Goal: Participate in discussion: Engage in conversation with other users on a specific topic

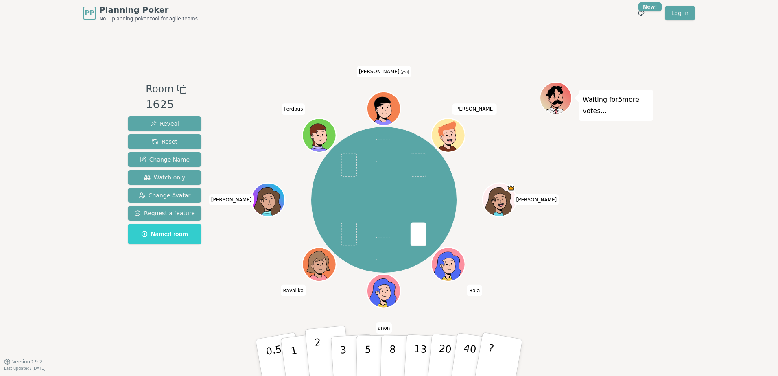
click at [308, 356] on button "2" at bounding box center [328, 357] width 46 height 65
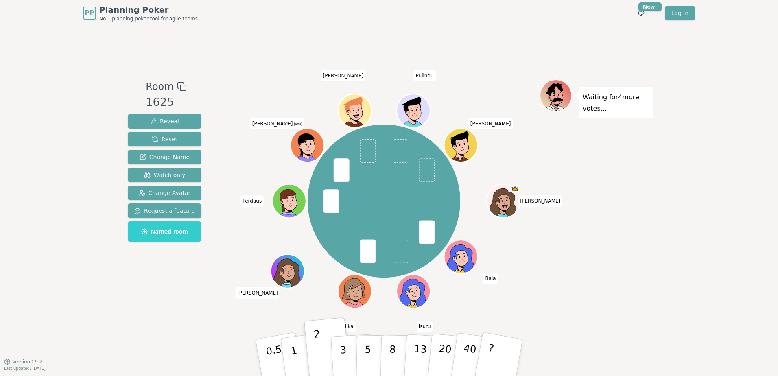
click at [630, 224] on div "Waiting for 4 more votes..." at bounding box center [596, 193] width 114 height 229
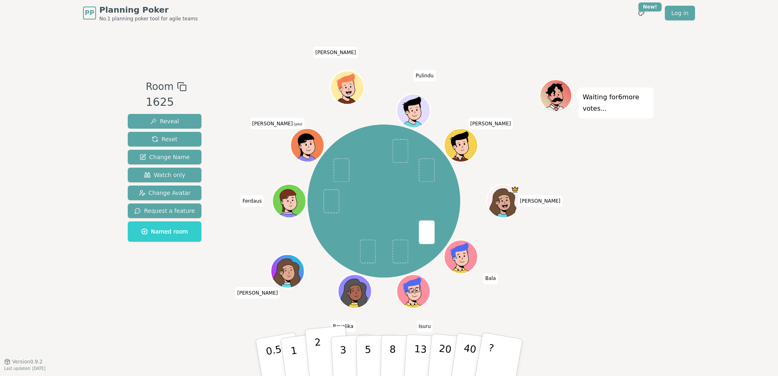
click at [318, 352] on p "2" at bounding box center [319, 358] width 11 height 44
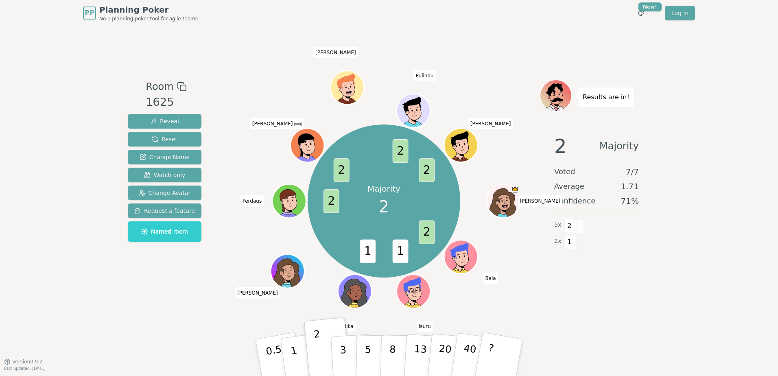
click at [305, 148] on icon at bounding box center [309, 151] width 16 height 6
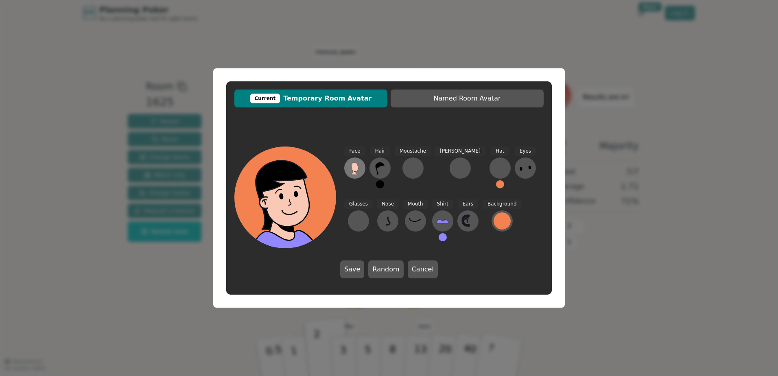
click at [364, 168] on button at bounding box center [354, 167] width 21 height 21
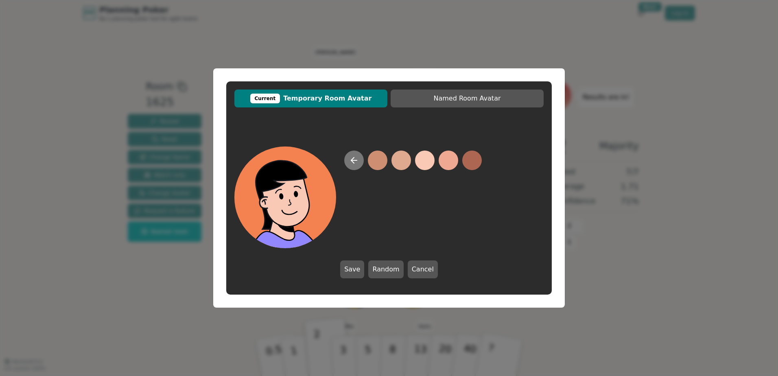
click at [356, 160] on icon at bounding box center [354, 160] width 6 height 0
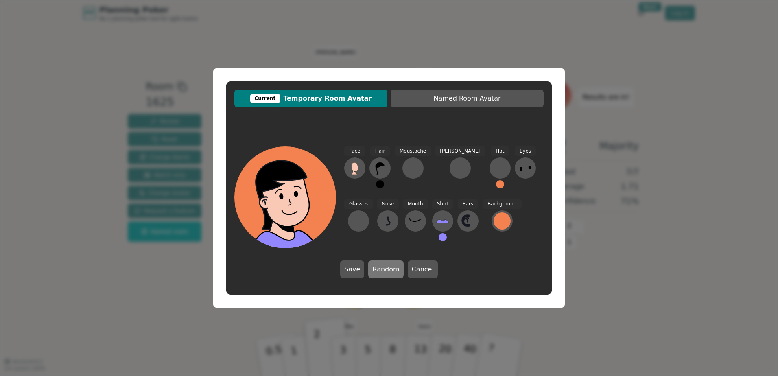
click at [379, 267] on button "Random" at bounding box center [385, 269] width 35 height 18
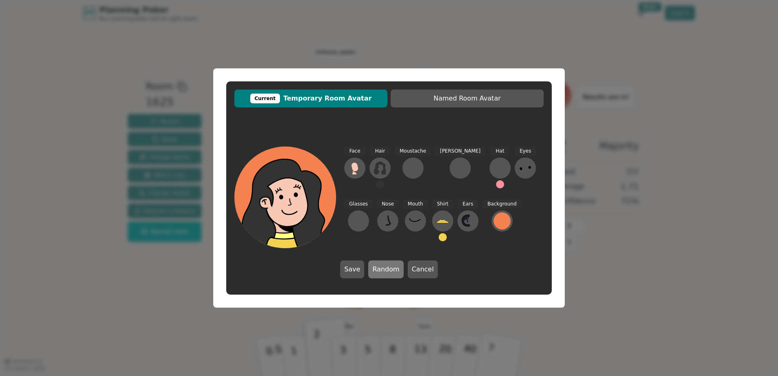
click at [379, 267] on button "Random" at bounding box center [385, 269] width 35 height 18
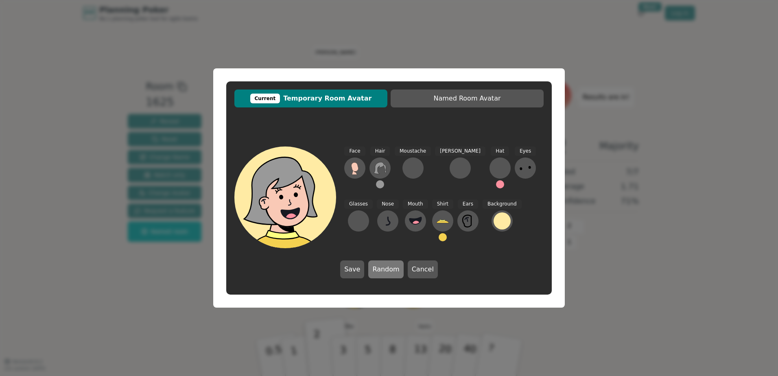
click at [379, 267] on button "Random" at bounding box center [385, 269] width 35 height 18
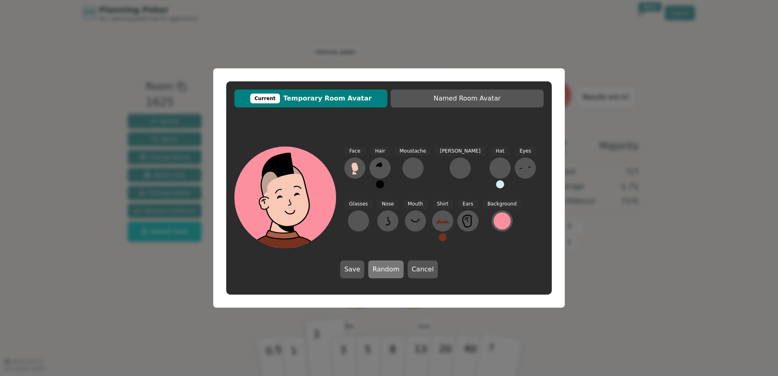
click at [379, 267] on button "Random" at bounding box center [385, 269] width 35 height 18
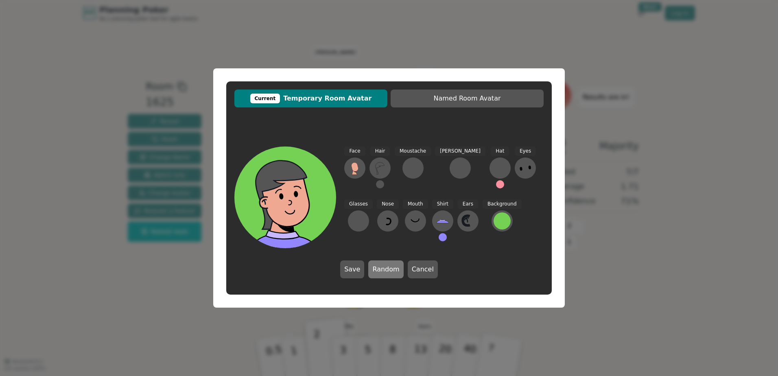
click at [379, 267] on button "Random" at bounding box center [385, 269] width 35 height 18
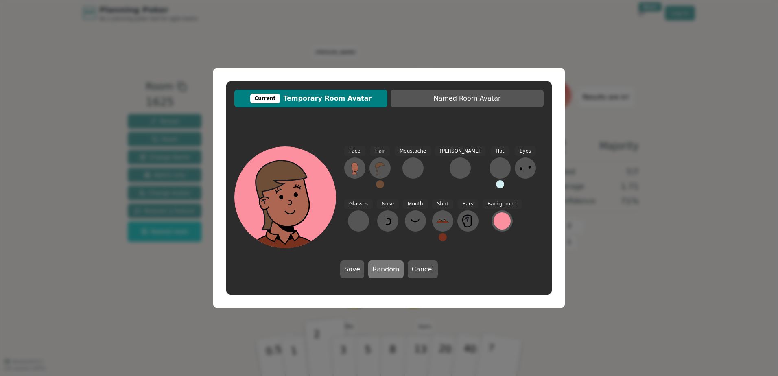
click at [379, 267] on button "Random" at bounding box center [385, 269] width 35 height 18
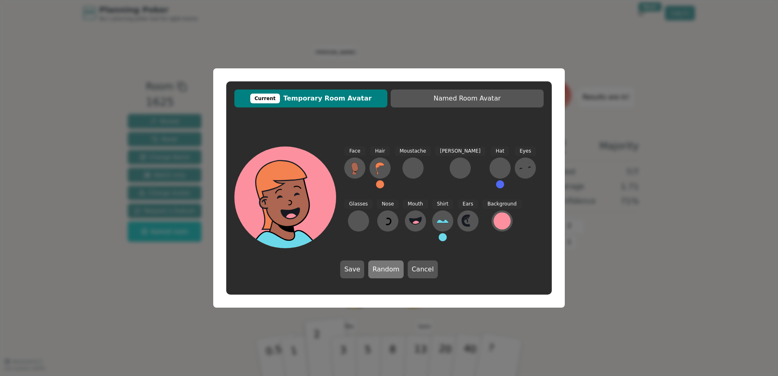
click at [379, 267] on button "Random" at bounding box center [385, 269] width 35 height 18
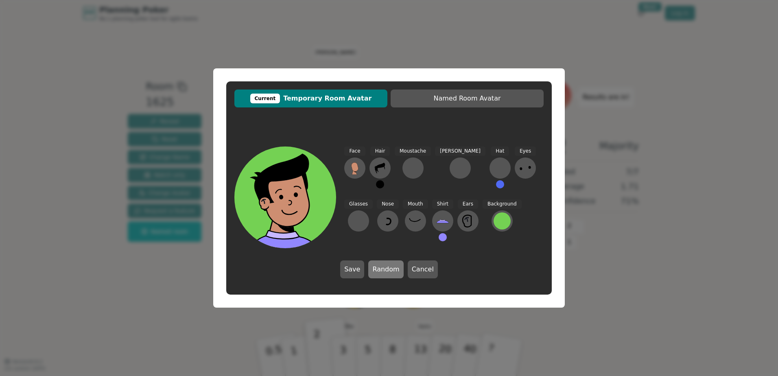
click at [379, 267] on button "Random" at bounding box center [385, 269] width 35 height 18
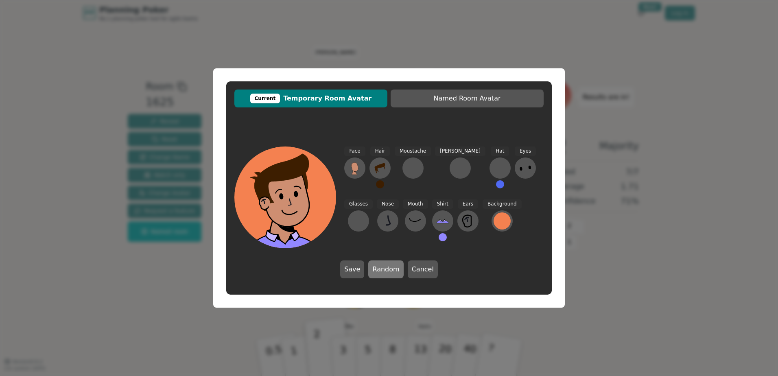
click at [379, 267] on button "Random" at bounding box center [385, 269] width 35 height 18
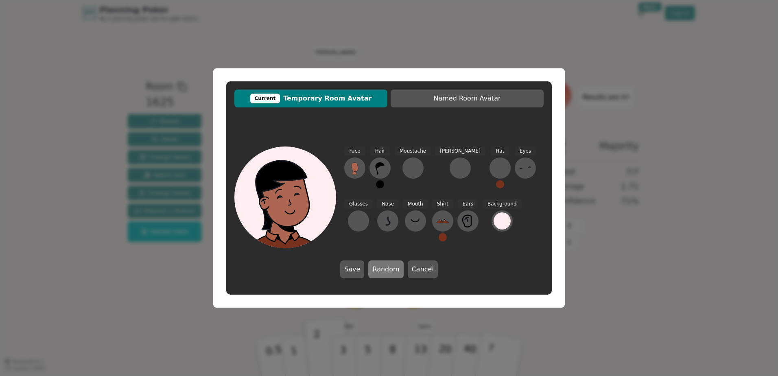
click at [379, 267] on button "Random" at bounding box center [385, 269] width 35 height 18
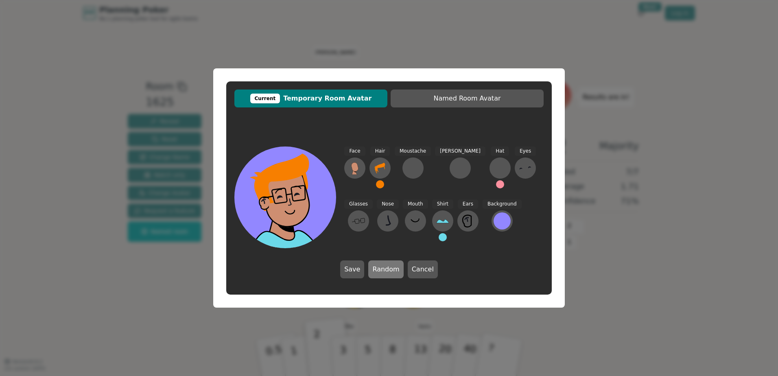
click at [379, 267] on button "Random" at bounding box center [385, 269] width 35 height 18
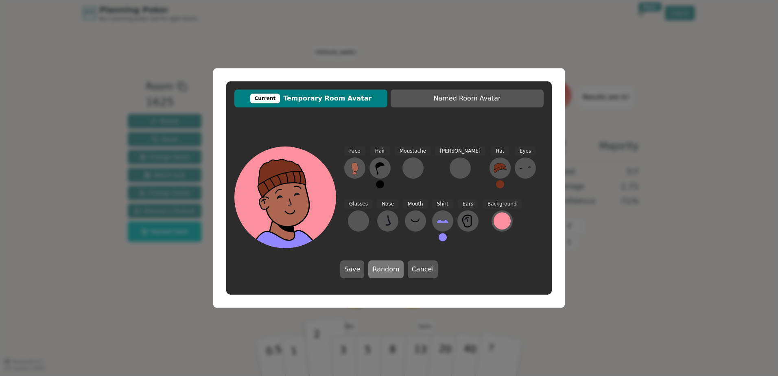
click at [379, 267] on button "Random" at bounding box center [385, 269] width 35 height 18
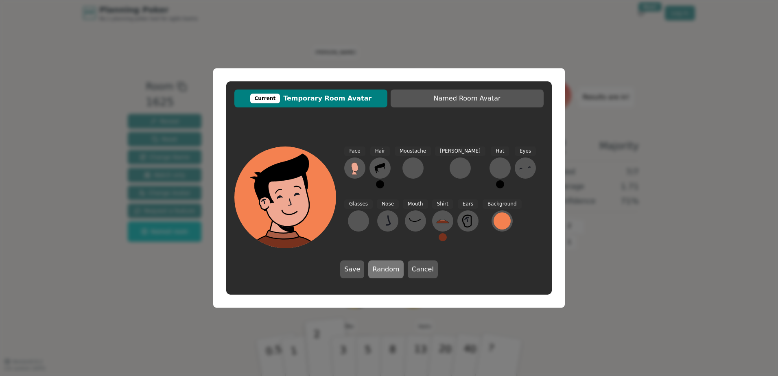
click at [394, 269] on button "Random" at bounding box center [385, 269] width 35 height 18
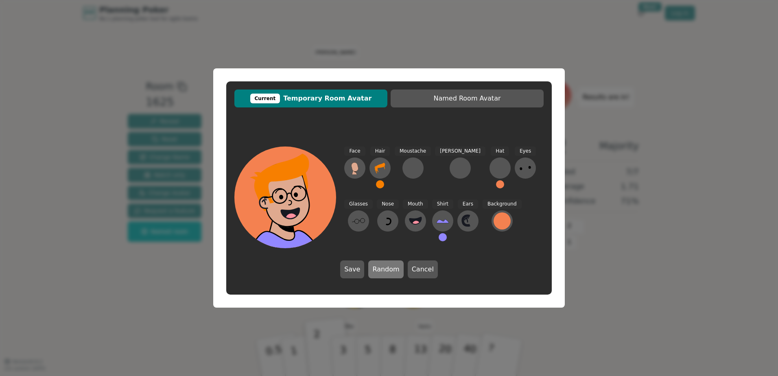
click at [394, 269] on button "Random" at bounding box center [385, 269] width 35 height 18
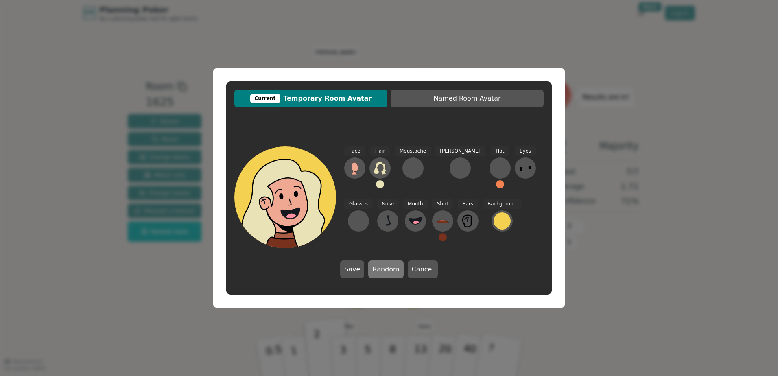
click at [394, 269] on button "Random" at bounding box center [385, 269] width 35 height 18
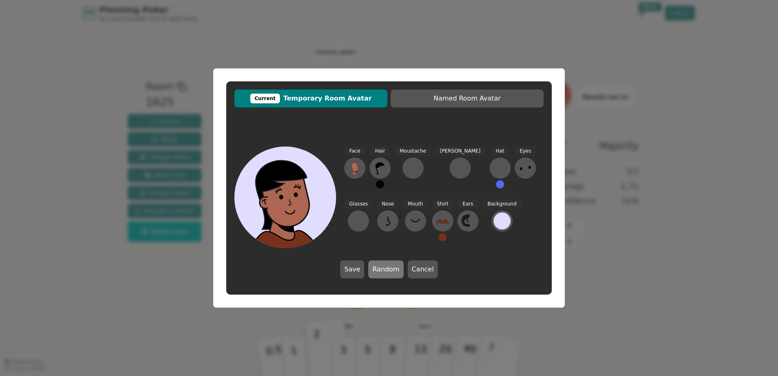
click at [394, 269] on button "Random" at bounding box center [385, 269] width 35 height 18
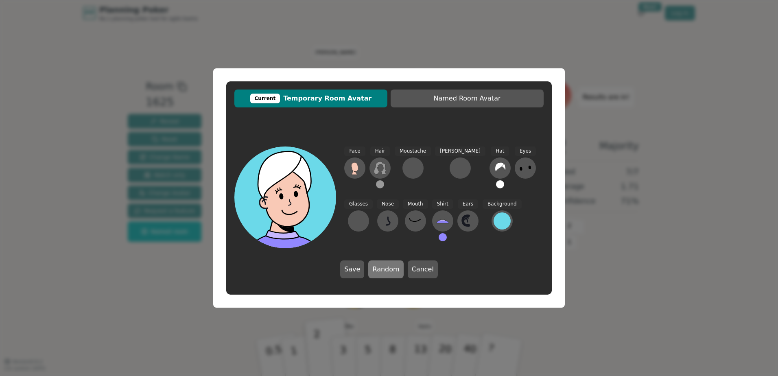
click at [394, 269] on button "Random" at bounding box center [385, 269] width 35 height 18
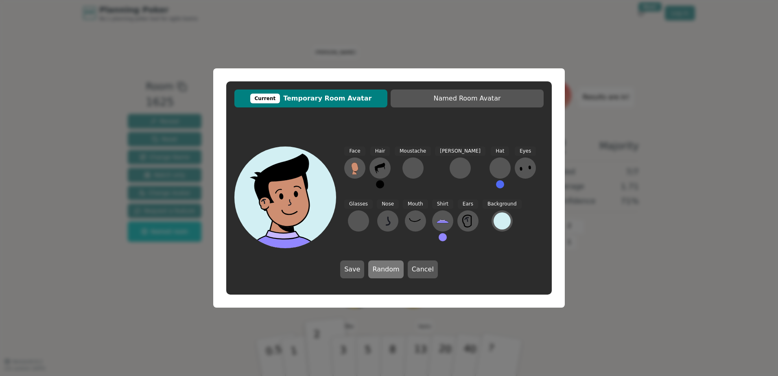
click at [394, 269] on button "Random" at bounding box center [385, 269] width 35 height 18
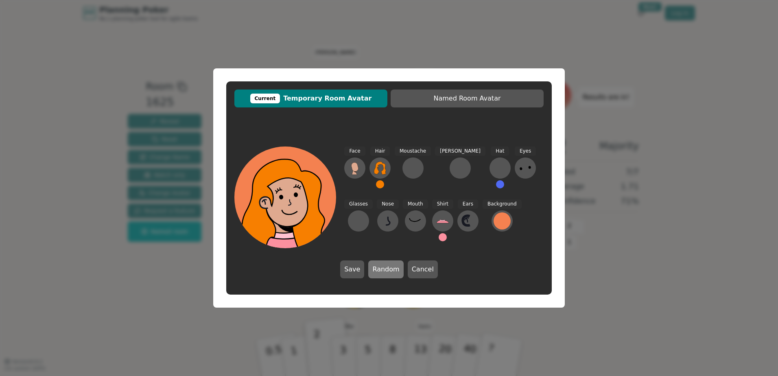
click at [394, 269] on button "Random" at bounding box center [385, 269] width 35 height 18
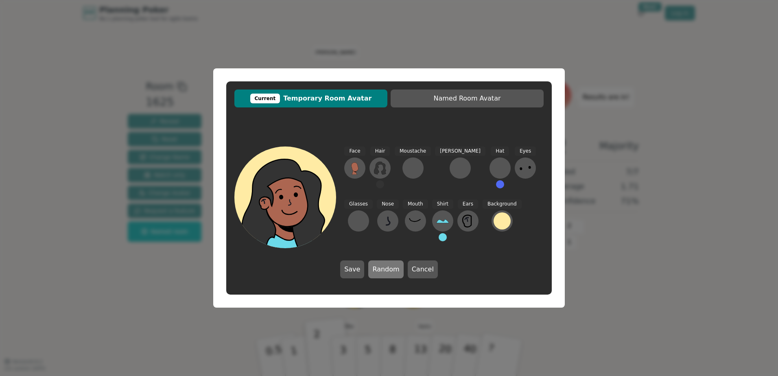
click at [394, 269] on button "Random" at bounding box center [385, 269] width 35 height 18
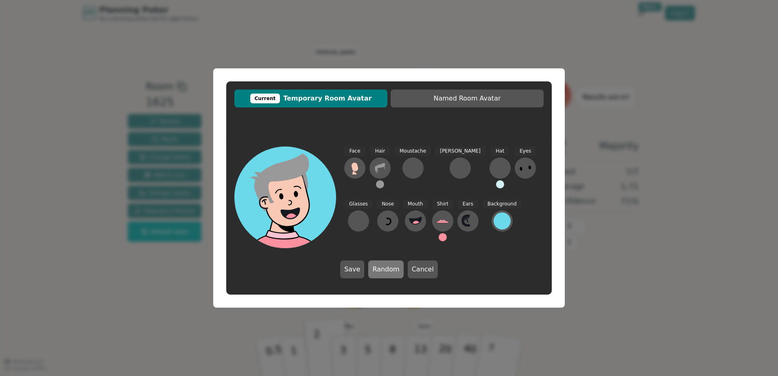
click at [394, 269] on button "Random" at bounding box center [385, 269] width 35 height 18
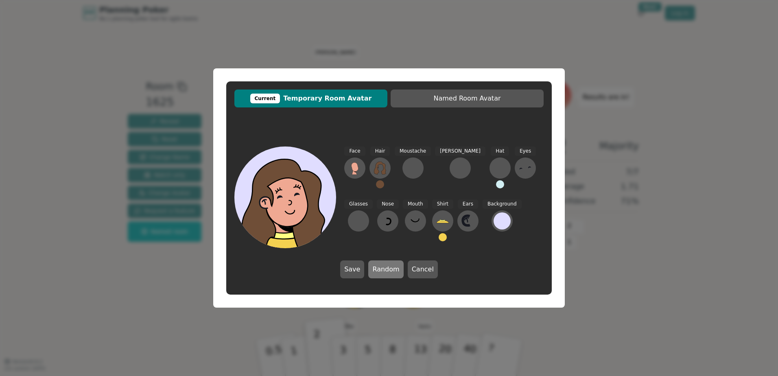
click at [394, 269] on button "Random" at bounding box center [385, 269] width 35 height 18
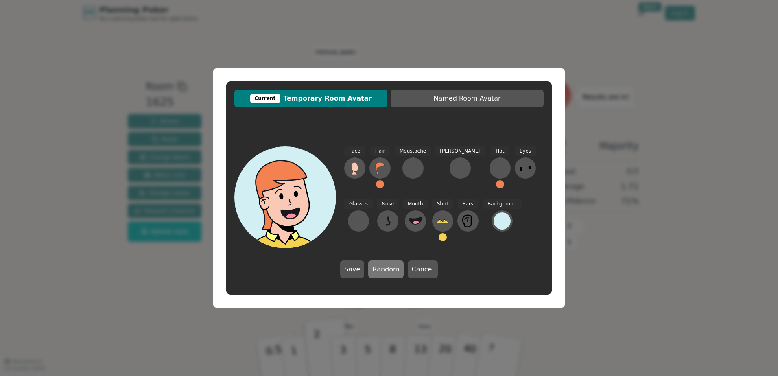
click at [394, 269] on button "Random" at bounding box center [385, 269] width 35 height 18
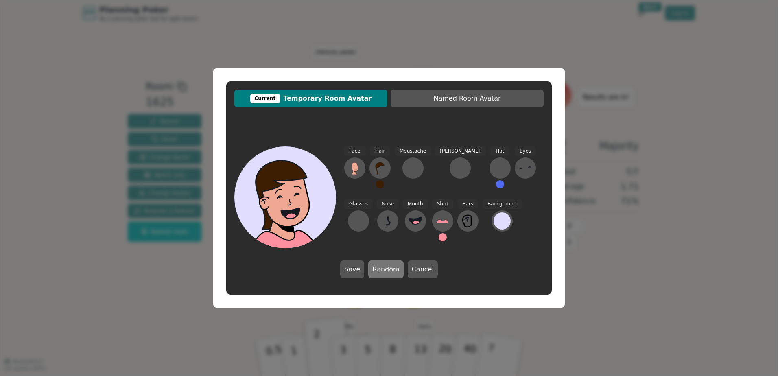
click at [394, 269] on button "Random" at bounding box center [385, 269] width 35 height 18
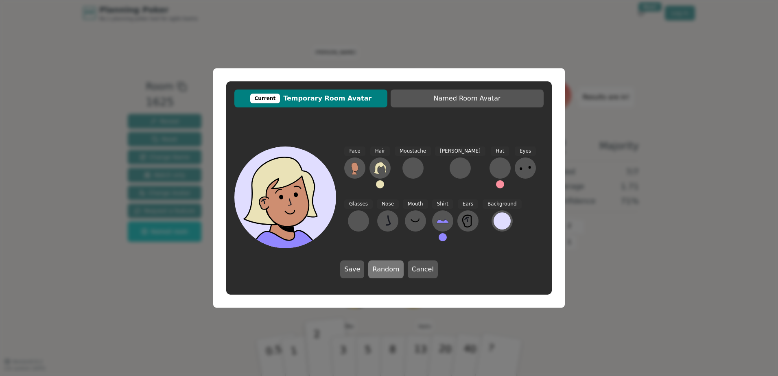
click at [394, 269] on button "Random" at bounding box center [385, 269] width 35 height 18
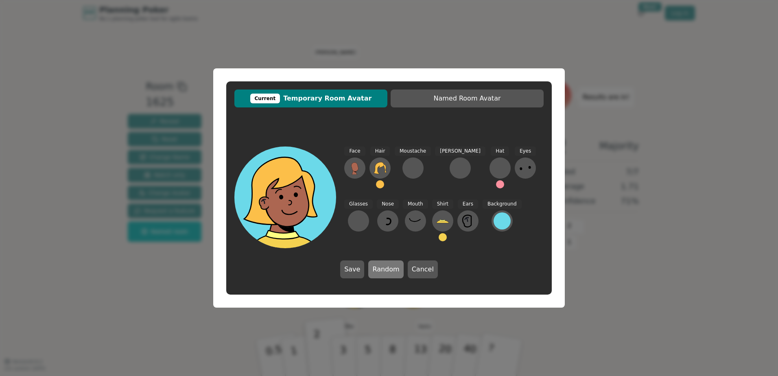
click at [394, 269] on button "Random" at bounding box center [385, 269] width 35 height 18
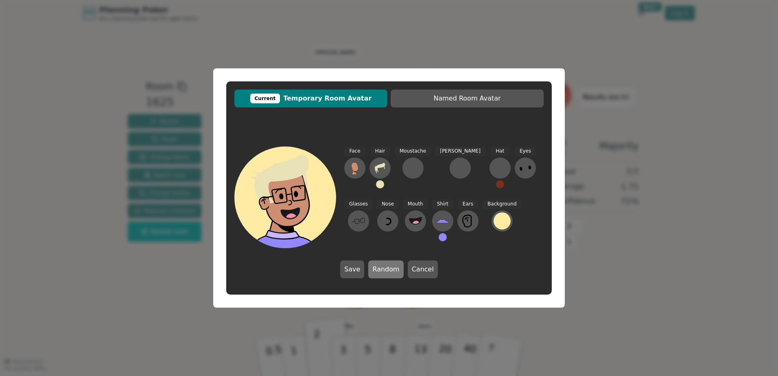
click at [394, 269] on button "Random" at bounding box center [385, 269] width 35 height 18
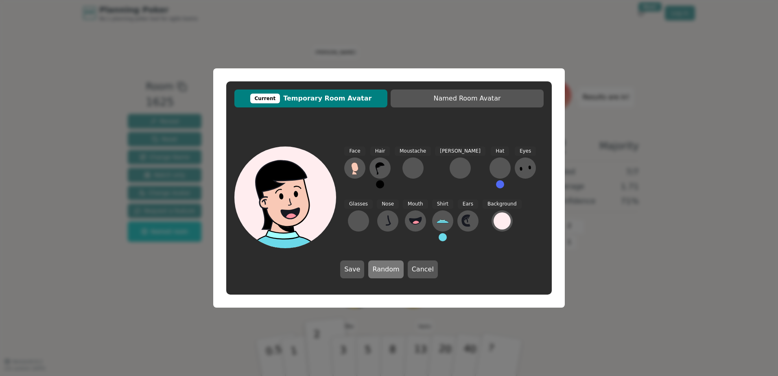
click at [394, 269] on button "Random" at bounding box center [385, 269] width 35 height 18
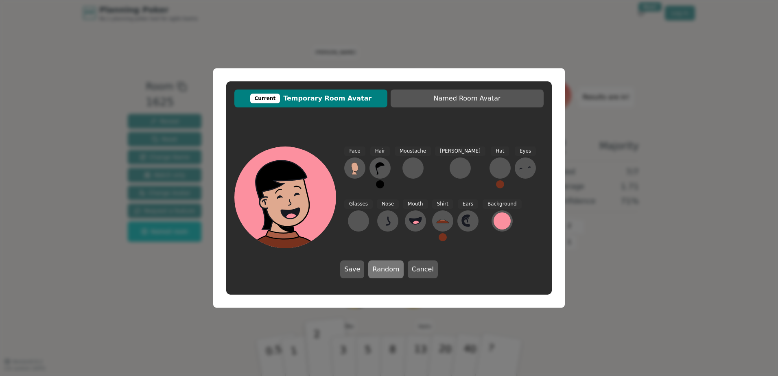
click at [394, 269] on button "Random" at bounding box center [385, 269] width 35 height 18
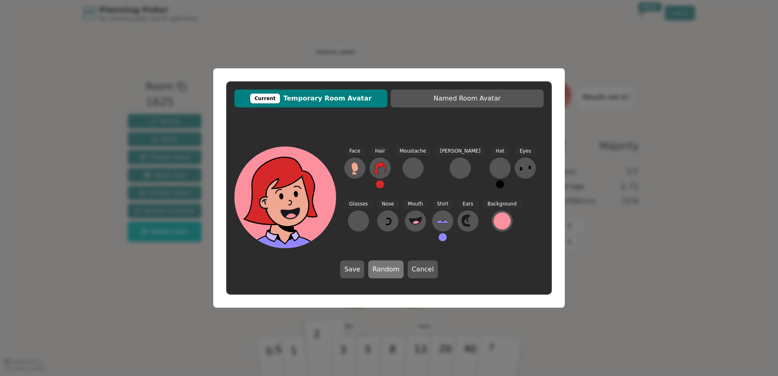
click at [394, 269] on button "Random" at bounding box center [385, 269] width 35 height 18
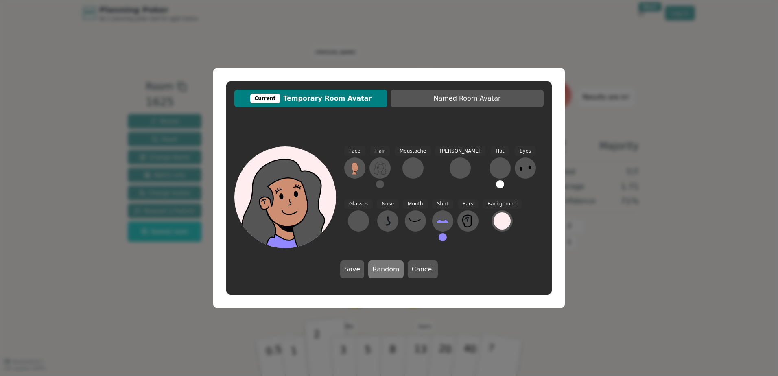
click at [394, 269] on button "Random" at bounding box center [385, 269] width 35 height 18
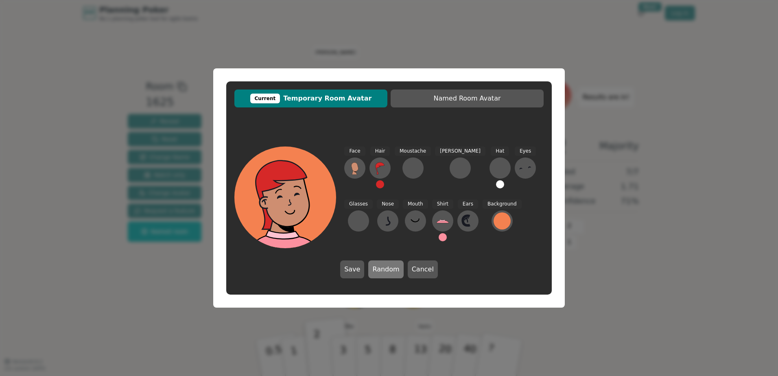
click at [394, 269] on button "Random" at bounding box center [385, 269] width 35 height 18
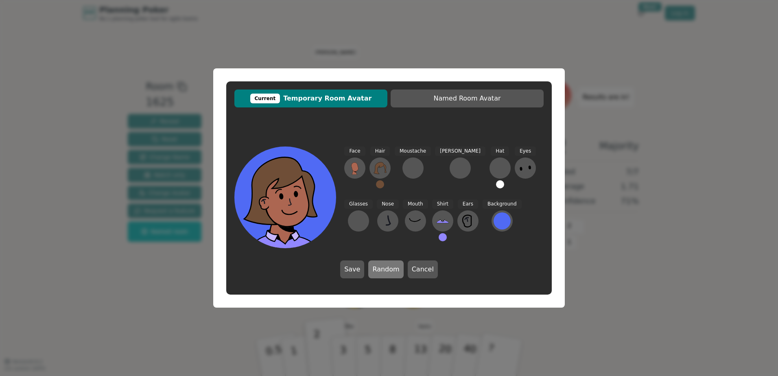
click at [394, 269] on button "Random" at bounding box center [385, 269] width 35 height 18
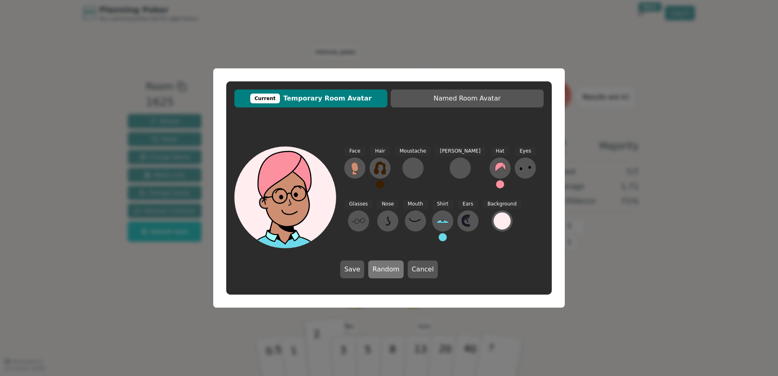
click at [394, 269] on button "Random" at bounding box center [385, 269] width 35 height 18
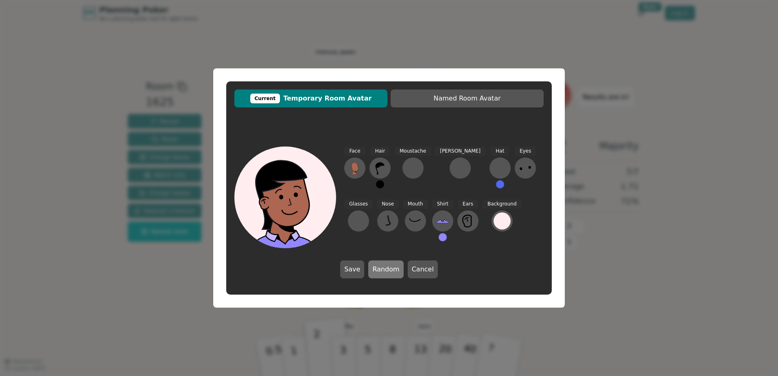
click at [394, 269] on button "Random" at bounding box center [385, 269] width 35 height 18
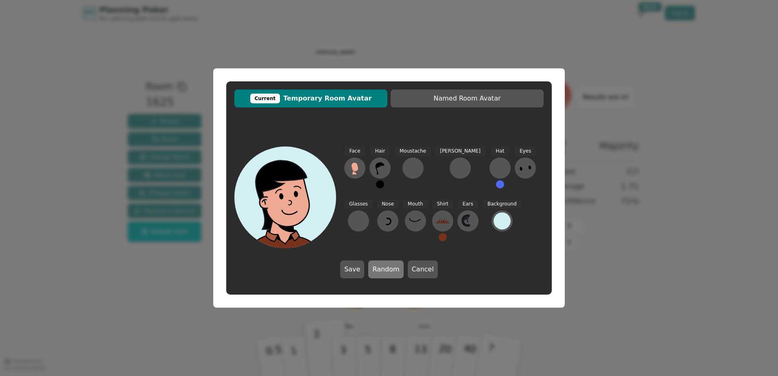
click at [394, 269] on button "Random" at bounding box center [385, 269] width 35 height 18
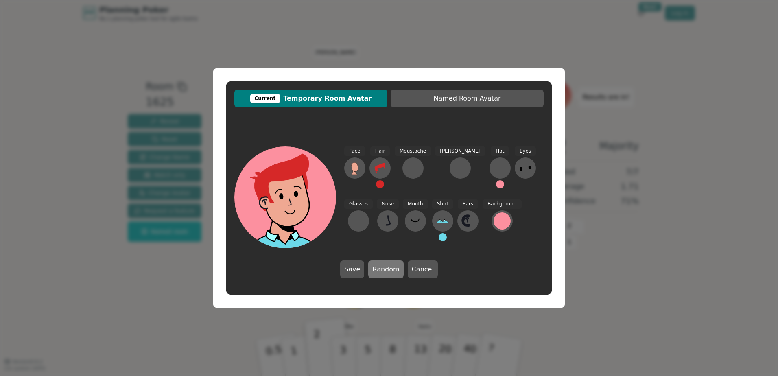
click at [387, 269] on button "Random" at bounding box center [385, 269] width 35 height 18
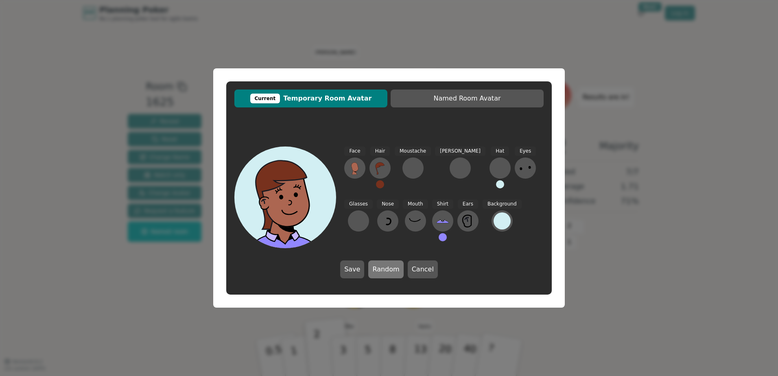
click at [376, 270] on button "Random" at bounding box center [385, 269] width 35 height 18
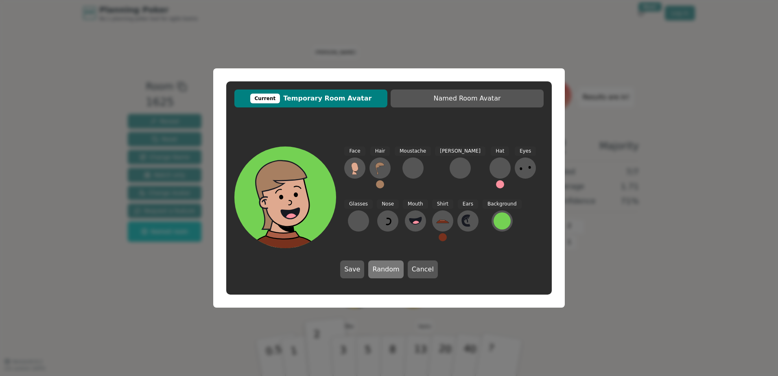
click at [376, 270] on button "Random" at bounding box center [385, 269] width 35 height 18
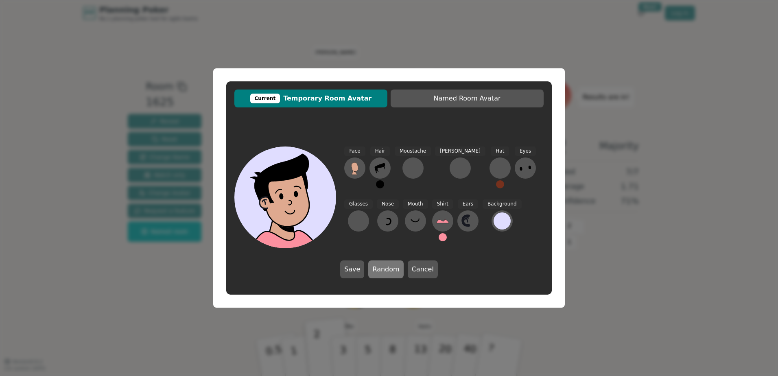
click at [376, 270] on button "Random" at bounding box center [385, 269] width 35 height 18
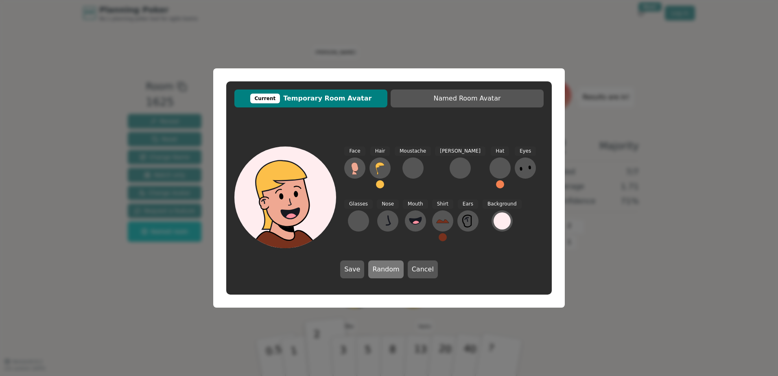
click at [376, 270] on button "Random" at bounding box center [385, 269] width 35 height 18
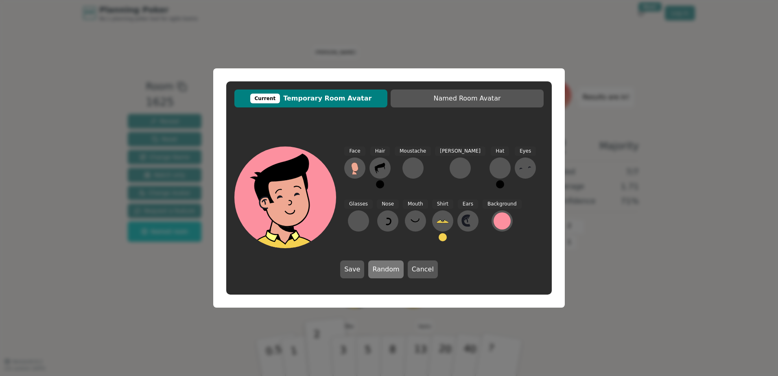
click at [376, 270] on button "Random" at bounding box center [385, 269] width 35 height 18
click at [379, 270] on button "Random" at bounding box center [385, 269] width 35 height 18
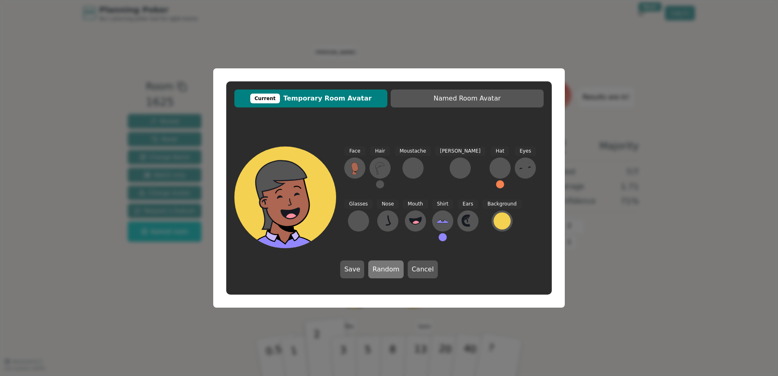
click at [379, 270] on button "Random" at bounding box center [385, 269] width 35 height 18
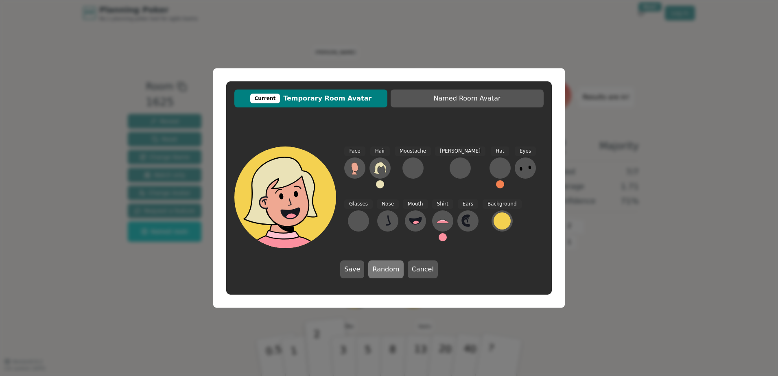
click at [379, 270] on button "Random" at bounding box center [385, 269] width 35 height 18
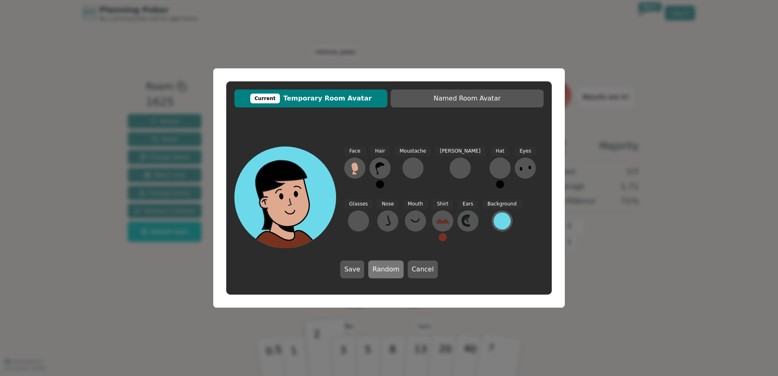
click at [379, 270] on button "Random" at bounding box center [385, 269] width 35 height 18
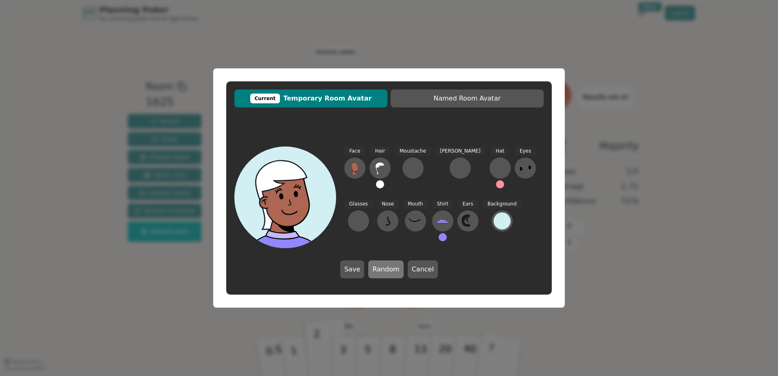
click at [386, 268] on button "Random" at bounding box center [385, 269] width 35 height 18
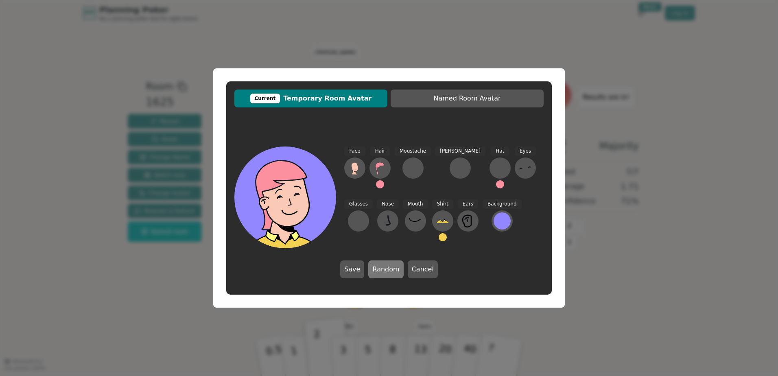
click at [386, 268] on button "Random" at bounding box center [385, 269] width 35 height 18
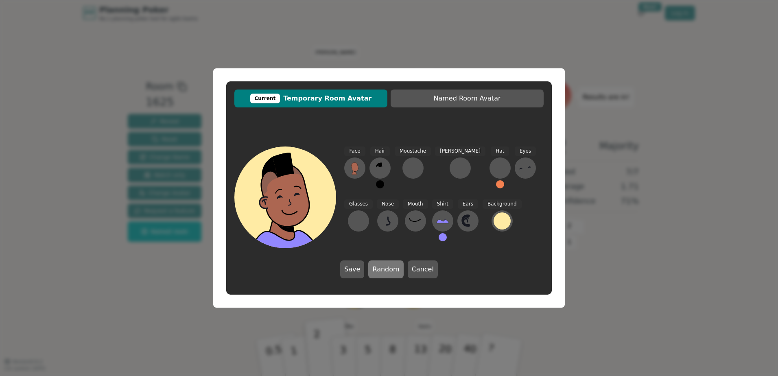
click at [386, 268] on button "Random" at bounding box center [385, 269] width 35 height 18
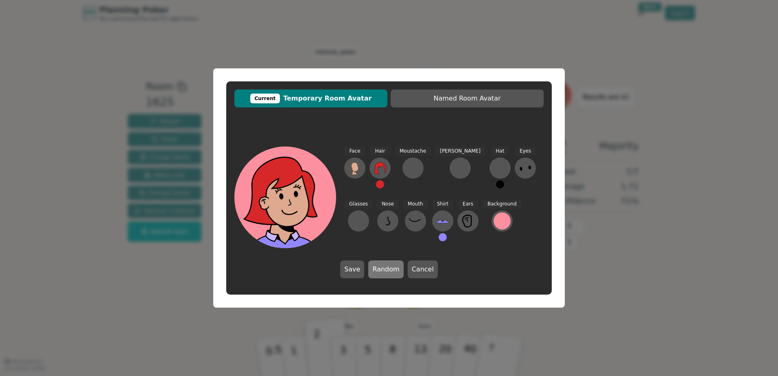
click at [386, 268] on button "Random" at bounding box center [385, 269] width 35 height 18
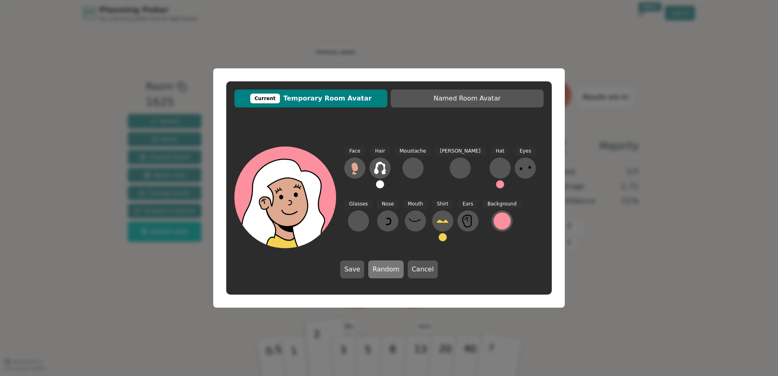
click at [386, 268] on button "Random" at bounding box center [385, 269] width 35 height 18
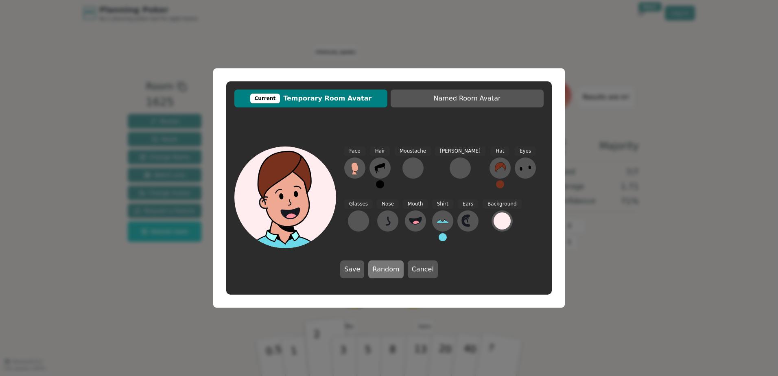
click at [386, 268] on button "Random" at bounding box center [385, 269] width 35 height 18
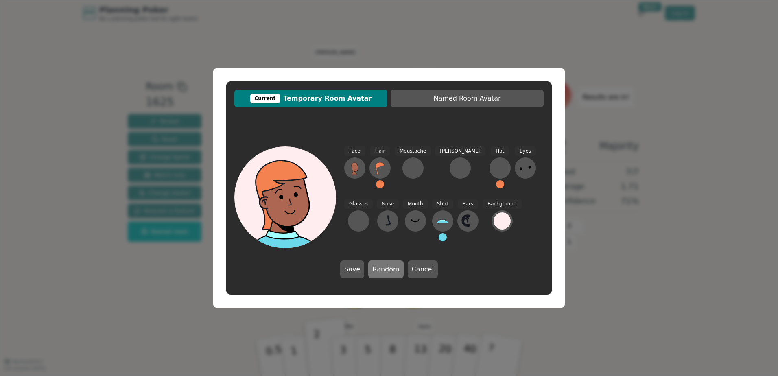
click at [386, 268] on button "Random" at bounding box center [385, 269] width 35 height 18
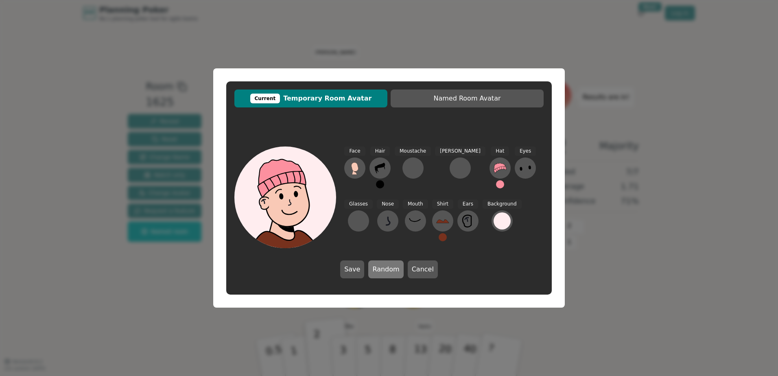
click at [386, 268] on button "Random" at bounding box center [385, 269] width 35 height 18
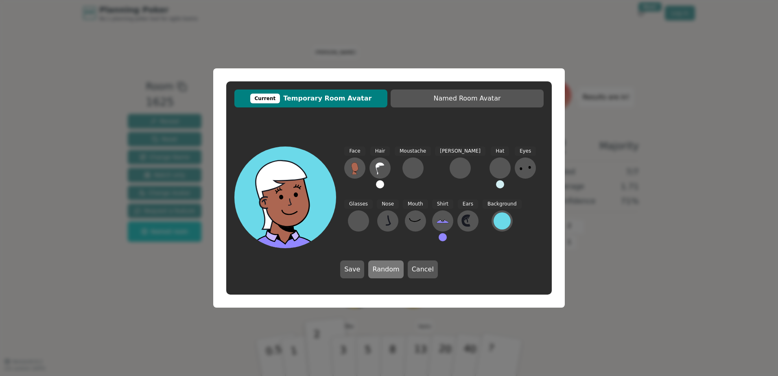
click at [386, 268] on button "Random" at bounding box center [385, 269] width 35 height 18
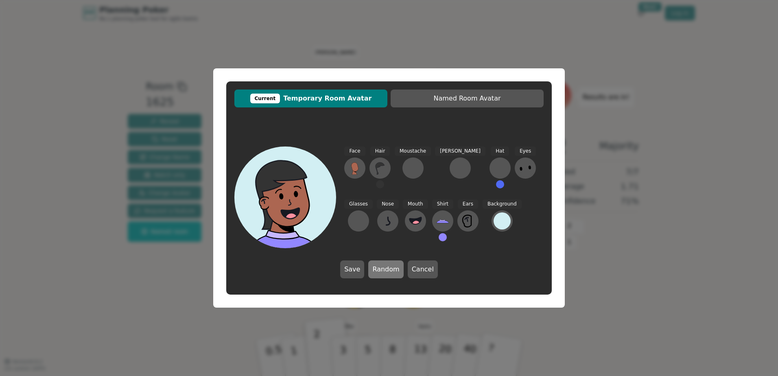
click at [386, 268] on button "Random" at bounding box center [385, 269] width 35 height 18
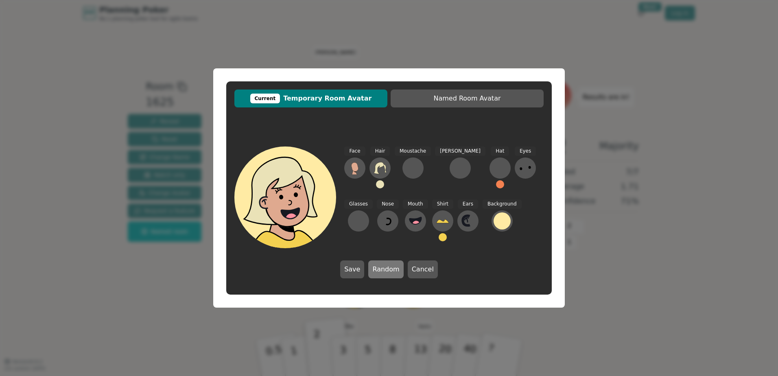
click at [386, 268] on button "Random" at bounding box center [385, 269] width 35 height 18
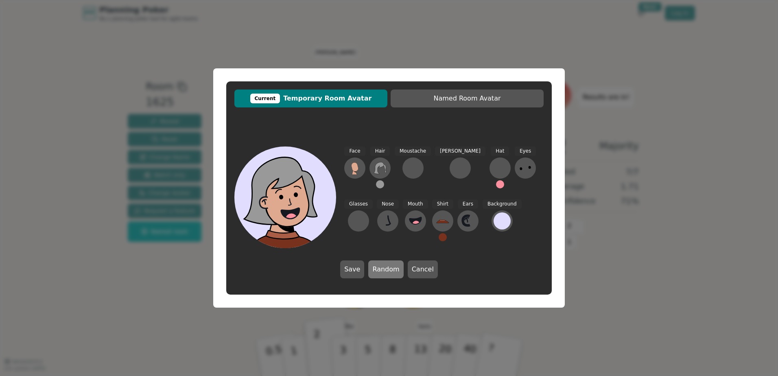
click at [386, 268] on button "Random" at bounding box center [385, 269] width 35 height 18
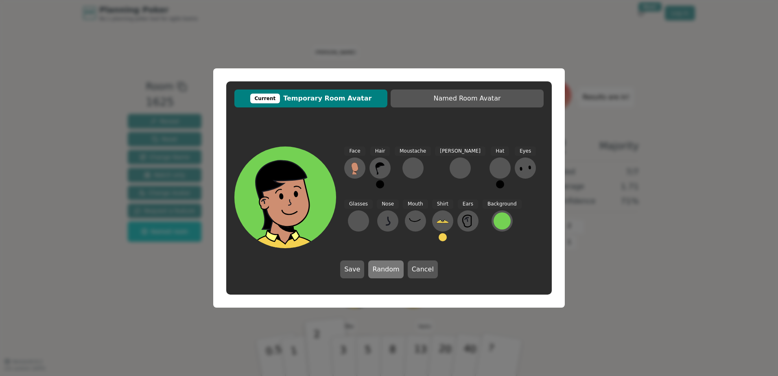
click at [386, 268] on button "Random" at bounding box center [385, 269] width 35 height 18
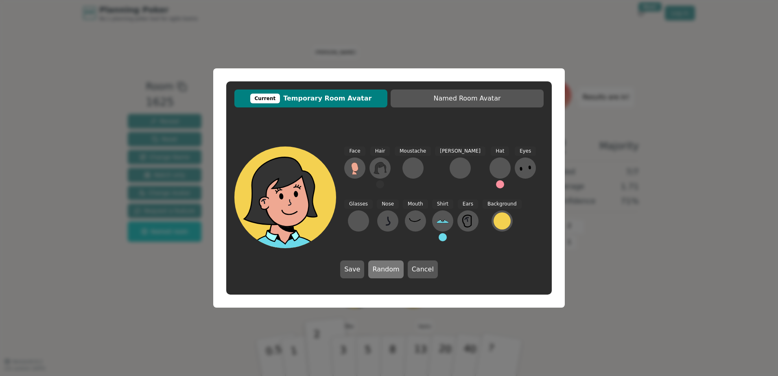
click at [386, 268] on button "Random" at bounding box center [385, 269] width 35 height 18
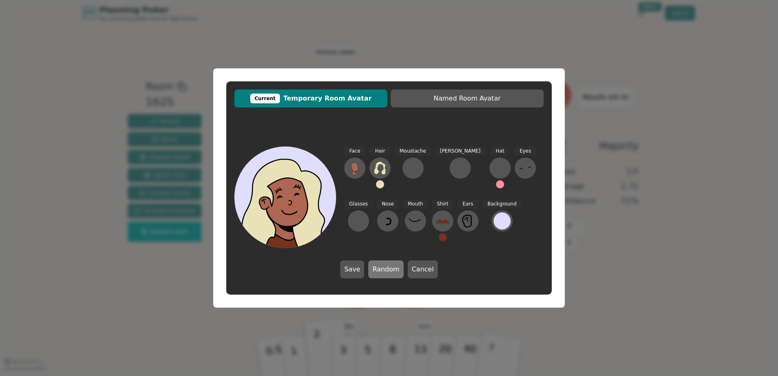
click at [386, 268] on button "Random" at bounding box center [385, 269] width 35 height 18
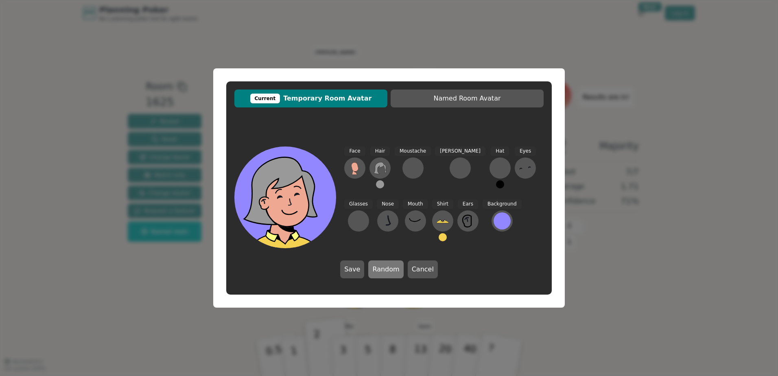
click at [386, 268] on button "Random" at bounding box center [385, 269] width 35 height 18
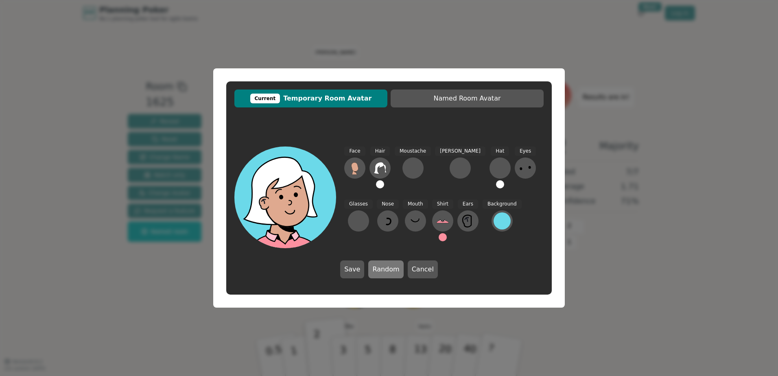
click at [386, 268] on button "Random" at bounding box center [385, 269] width 35 height 18
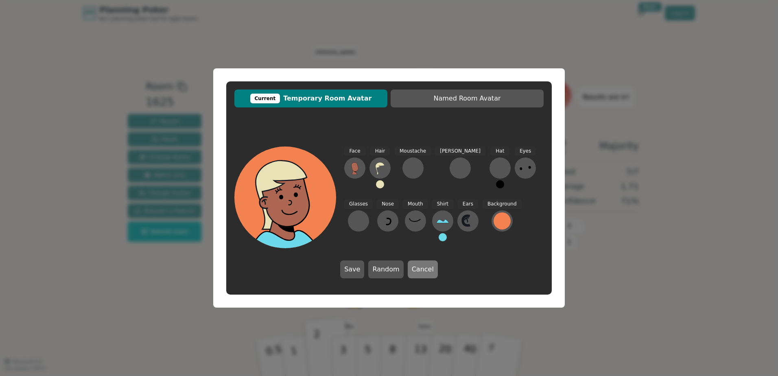
click at [429, 272] on button "Cancel" at bounding box center [422, 269] width 30 height 18
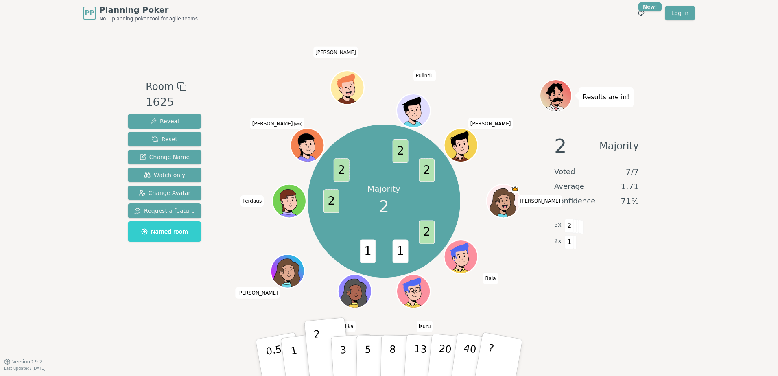
click at [309, 146] on icon at bounding box center [308, 146] width 3 height 3
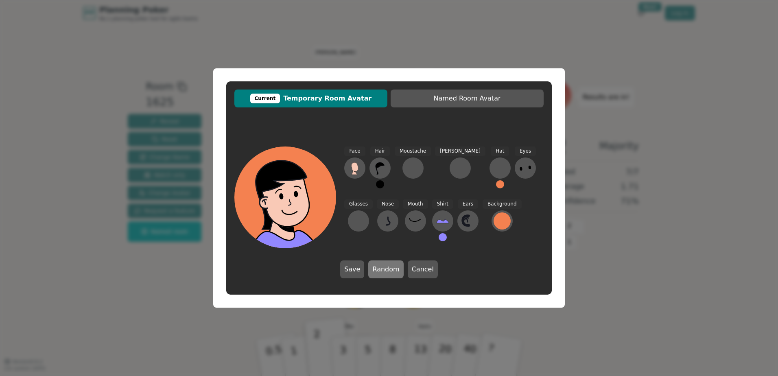
click at [372, 268] on button "Random" at bounding box center [385, 269] width 35 height 18
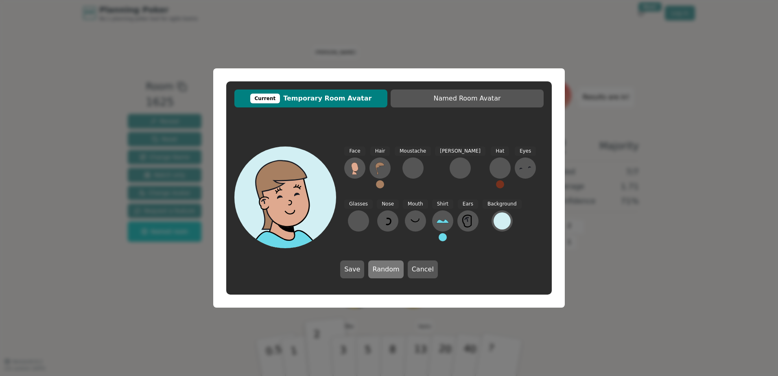
click at [389, 267] on button "Random" at bounding box center [385, 269] width 35 height 18
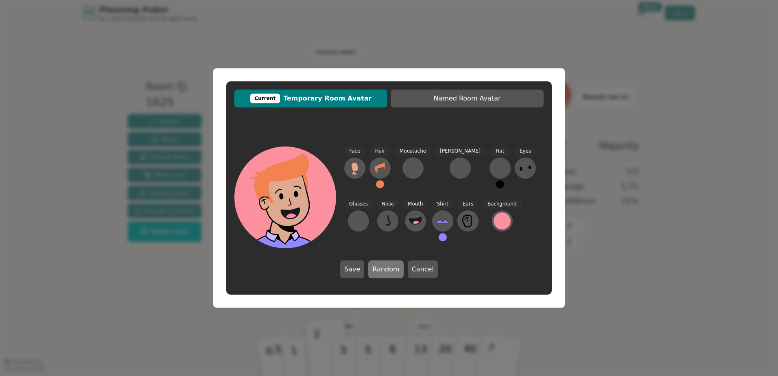
click at [390, 267] on button "Random" at bounding box center [385, 269] width 35 height 18
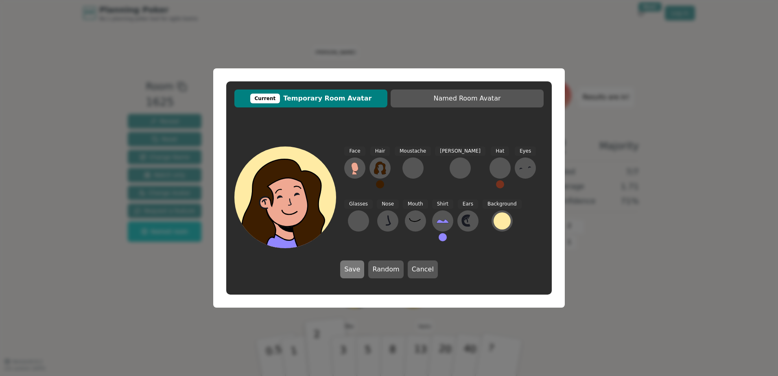
click at [361, 269] on button "Save" at bounding box center [352, 269] width 24 height 18
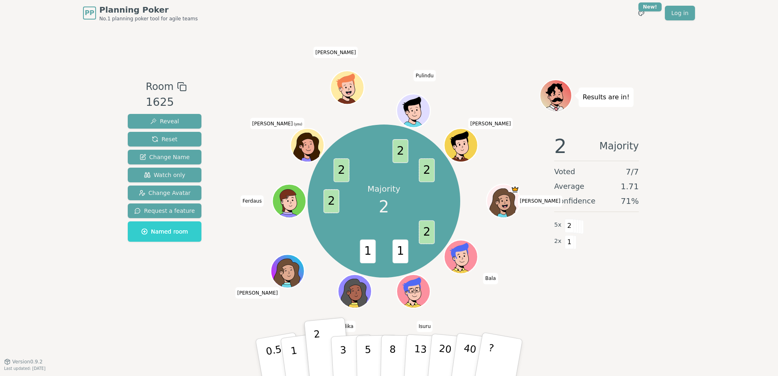
click at [316, 165] on div "Majority 2 2 1 1 2 2 2 2 [PERSON_NAME] Isuru [PERSON_NAME] [PERSON_NAME] (you) …" at bounding box center [383, 200] width 153 height 153
click at [306, 152] on icon at bounding box center [309, 151] width 16 height 6
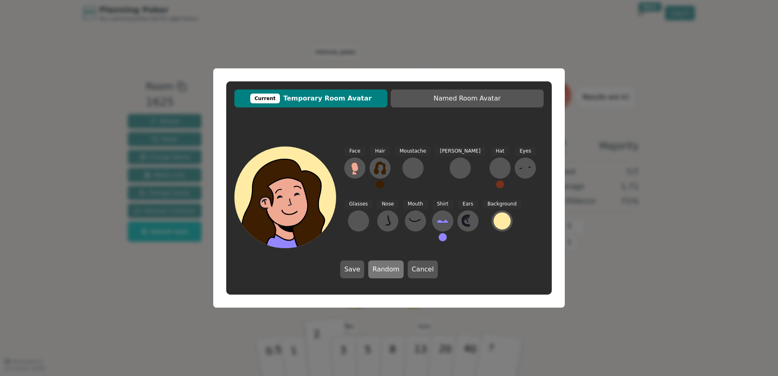
click at [396, 272] on button "Random" at bounding box center [385, 269] width 35 height 18
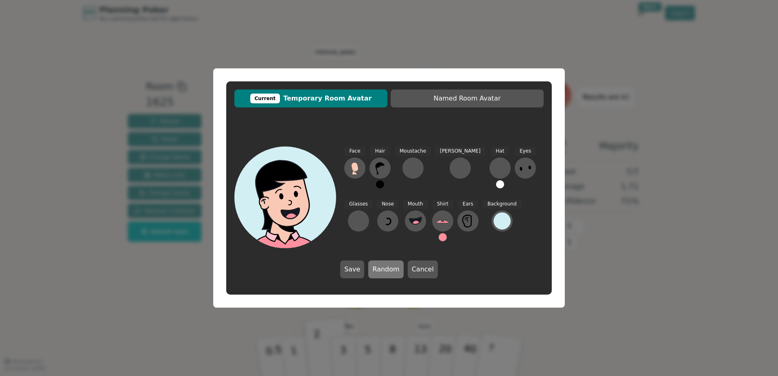
click at [391, 268] on button "Random" at bounding box center [385, 269] width 35 height 18
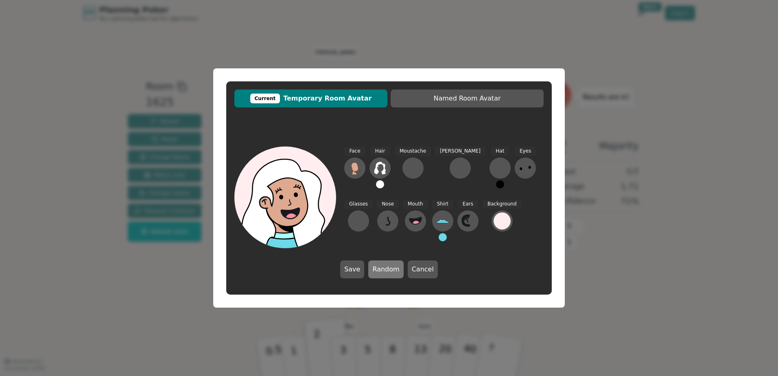
click at [391, 268] on button "Random" at bounding box center [385, 269] width 35 height 18
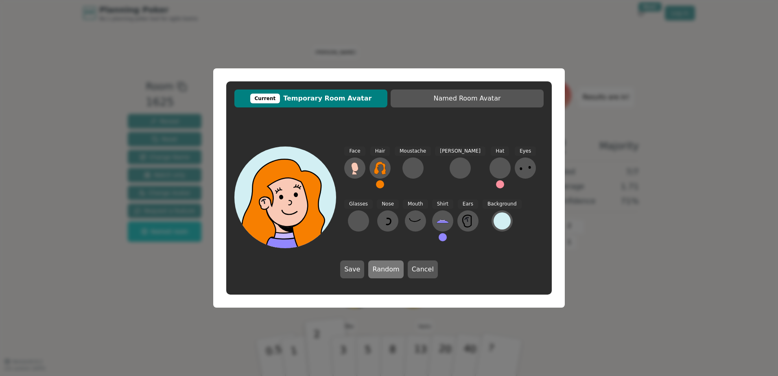
click at [391, 268] on button "Random" at bounding box center [385, 269] width 35 height 18
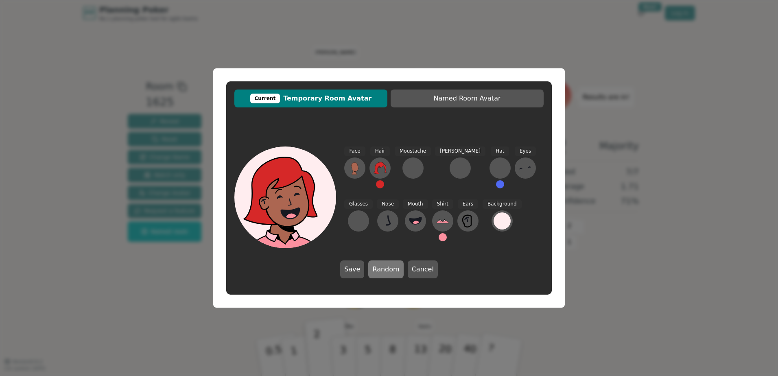
click at [391, 268] on button "Random" at bounding box center [385, 269] width 35 height 18
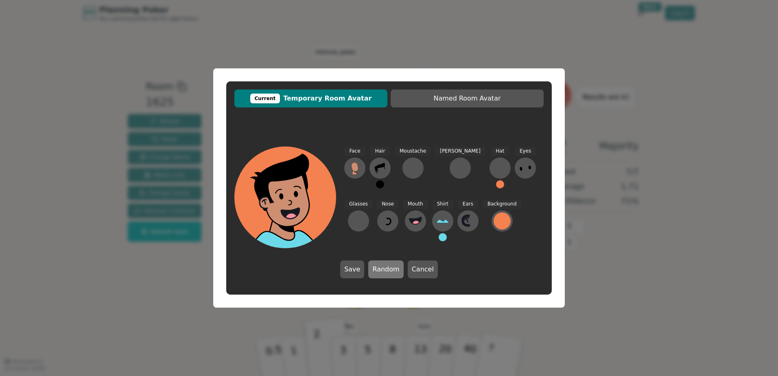
click at [391, 268] on button "Random" at bounding box center [385, 269] width 35 height 18
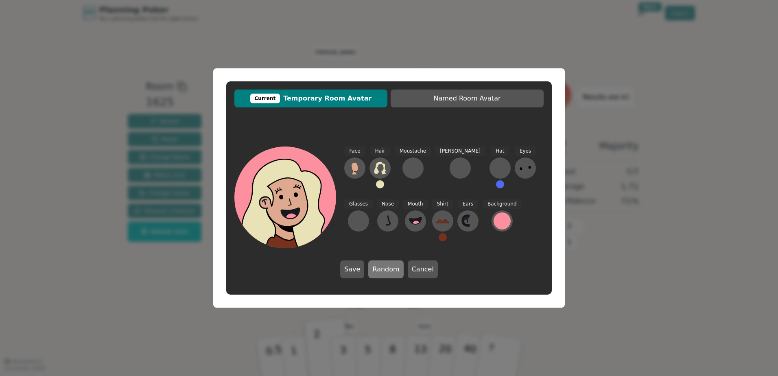
click at [391, 268] on button "Random" at bounding box center [385, 269] width 35 height 18
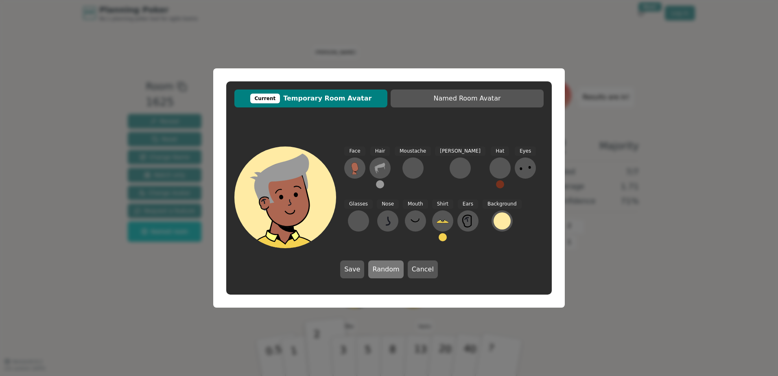
click at [391, 268] on button "Random" at bounding box center [385, 269] width 35 height 18
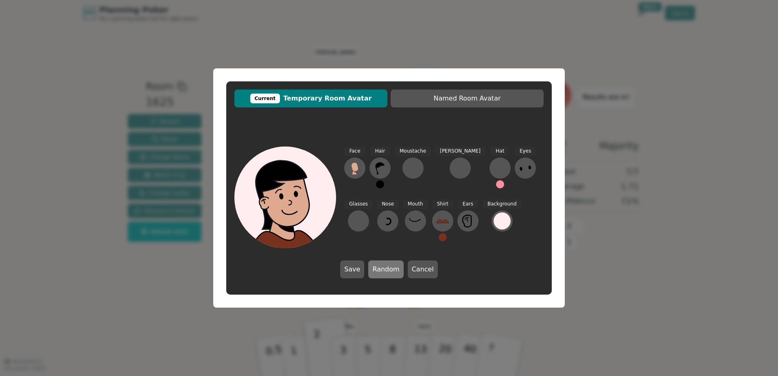
click at [391, 268] on button "Random" at bounding box center [385, 269] width 35 height 18
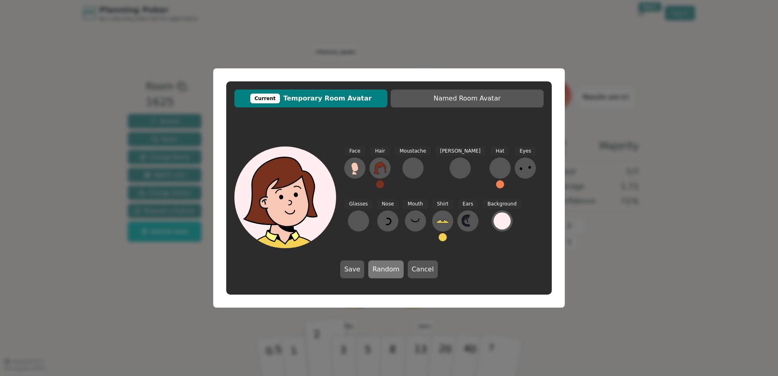
click at [391, 268] on button "Random" at bounding box center [385, 269] width 35 height 18
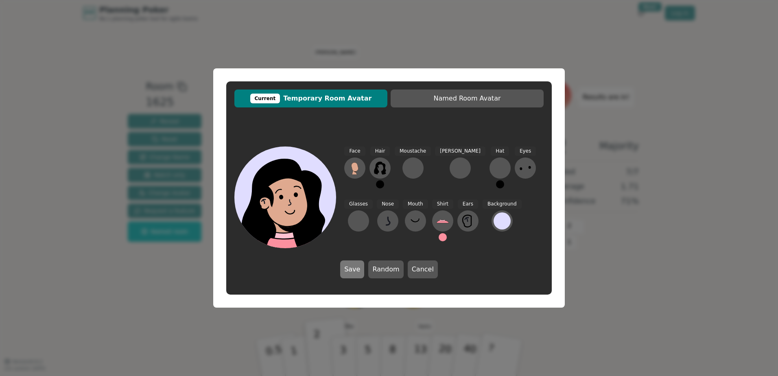
click at [350, 267] on button "Save" at bounding box center [352, 269] width 24 height 18
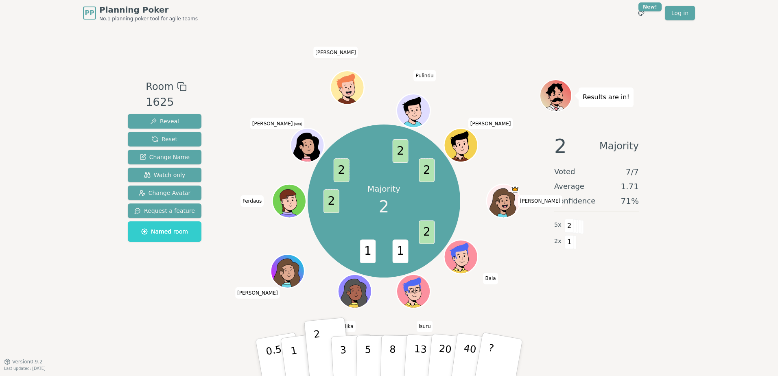
click at [310, 150] on icon at bounding box center [309, 150] width 16 height 5
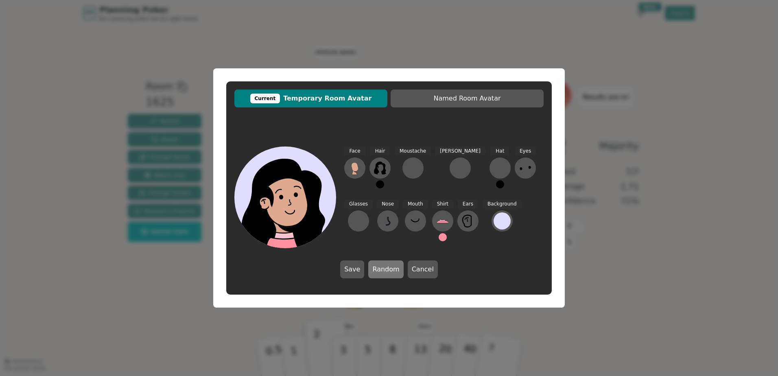
click at [384, 266] on button "Random" at bounding box center [385, 269] width 35 height 18
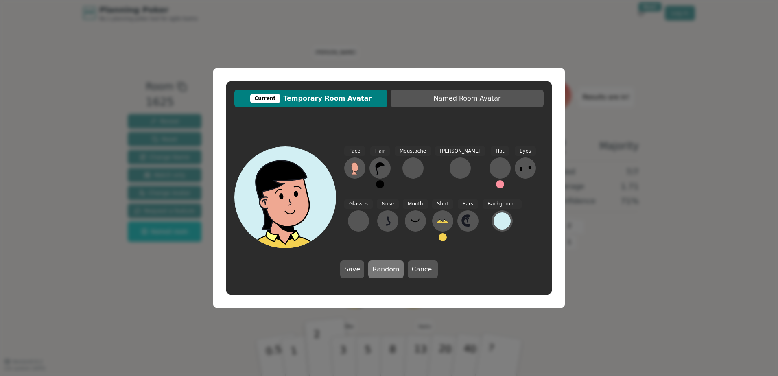
click at [384, 266] on button "Random" at bounding box center [385, 269] width 35 height 18
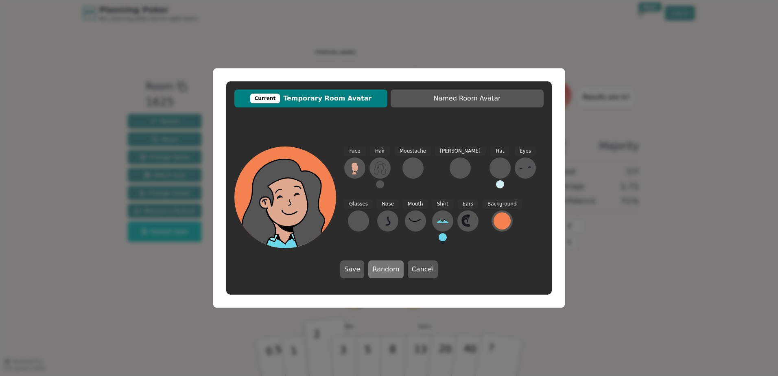
click at [385, 266] on button "Random" at bounding box center [385, 269] width 35 height 18
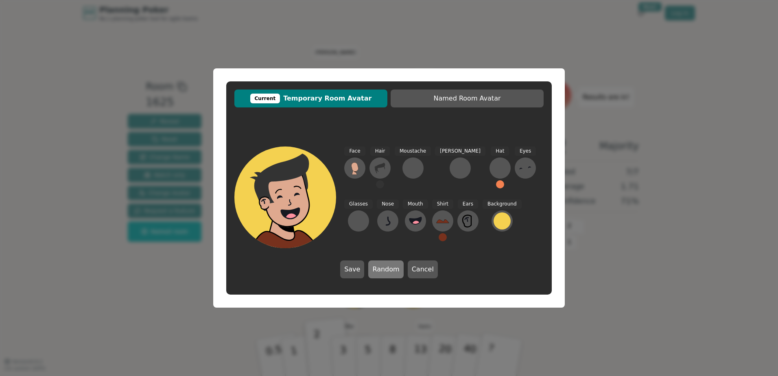
click at [385, 266] on button "Random" at bounding box center [385, 269] width 35 height 18
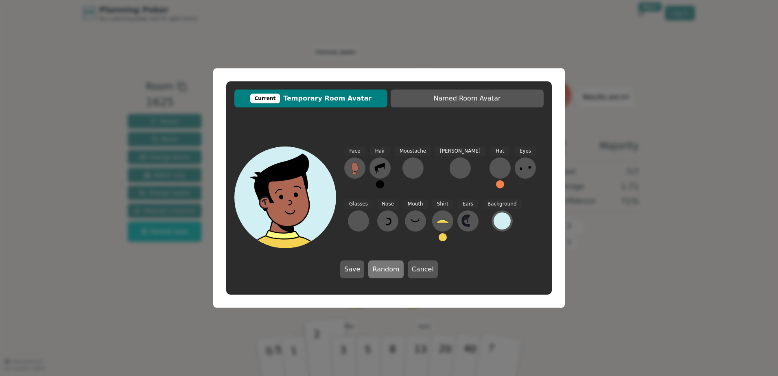
click at [385, 266] on button "Random" at bounding box center [385, 269] width 35 height 18
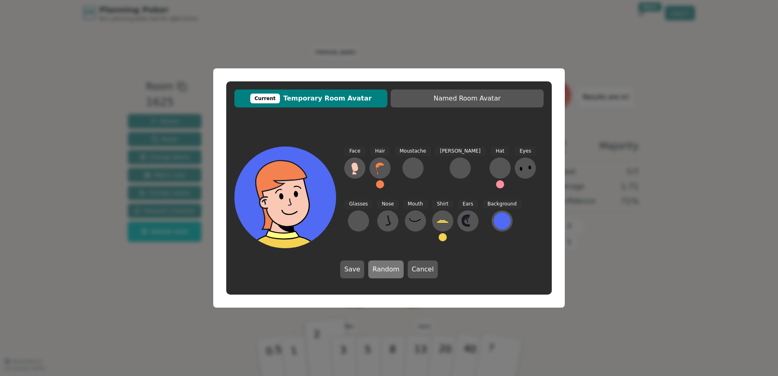
click at [385, 266] on button "Random" at bounding box center [385, 269] width 35 height 18
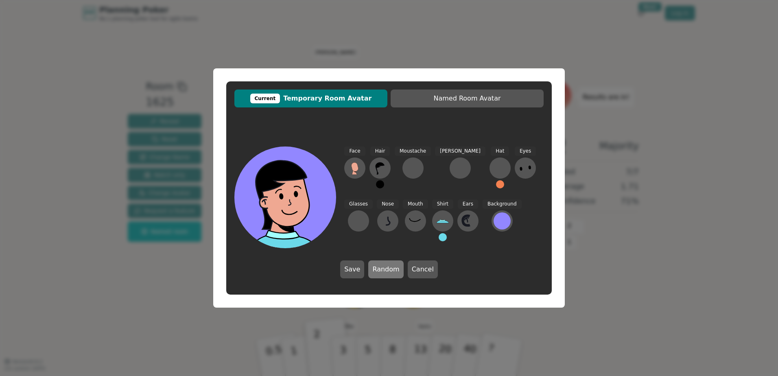
click at [385, 266] on button "Random" at bounding box center [385, 269] width 35 height 18
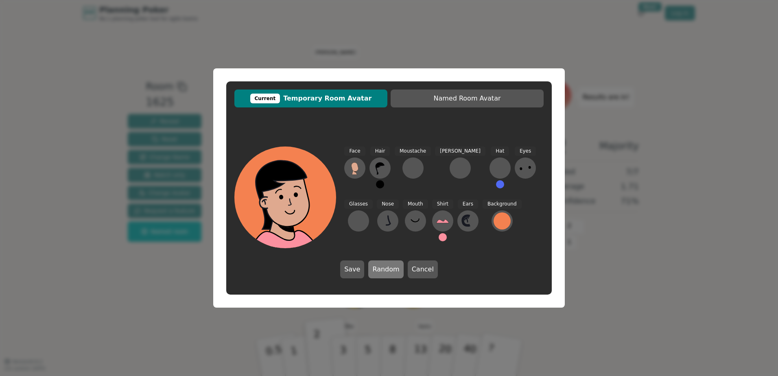
click at [385, 266] on button "Random" at bounding box center [385, 269] width 35 height 18
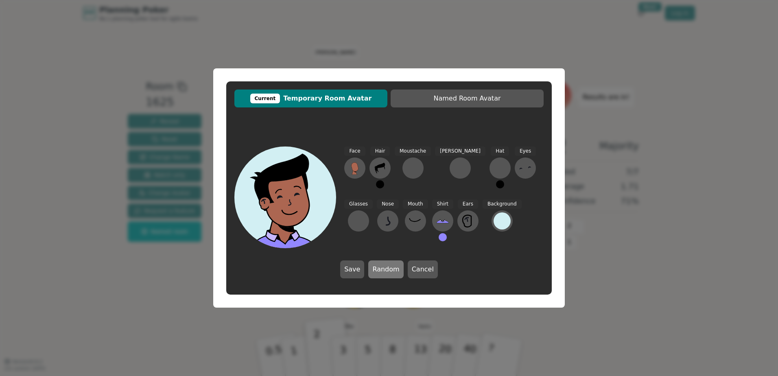
click at [385, 266] on button "Random" at bounding box center [385, 269] width 35 height 18
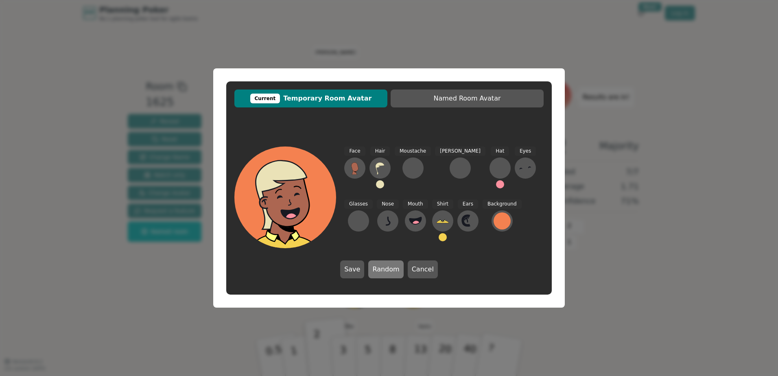
click at [385, 266] on button "Random" at bounding box center [385, 269] width 35 height 18
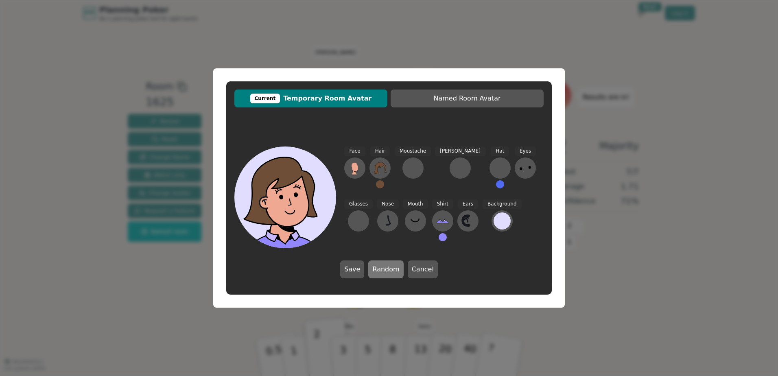
click at [385, 266] on button "Random" at bounding box center [385, 269] width 35 height 18
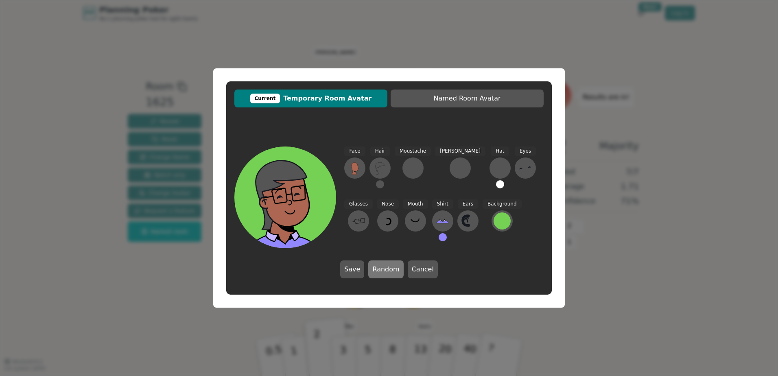
click at [385, 266] on button "Random" at bounding box center [385, 269] width 35 height 18
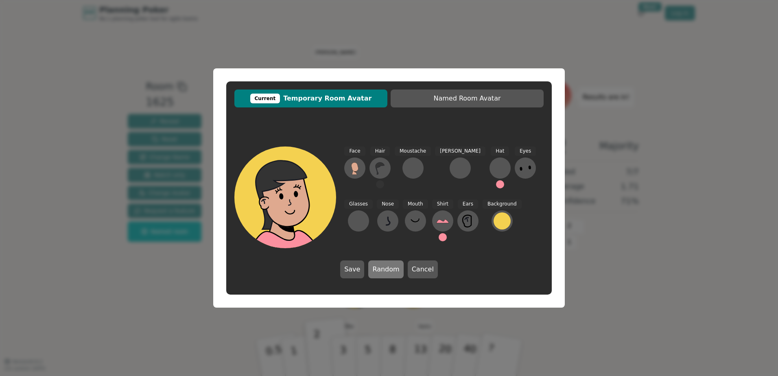
click at [385, 266] on button "Random" at bounding box center [385, 269] width 35 height 18
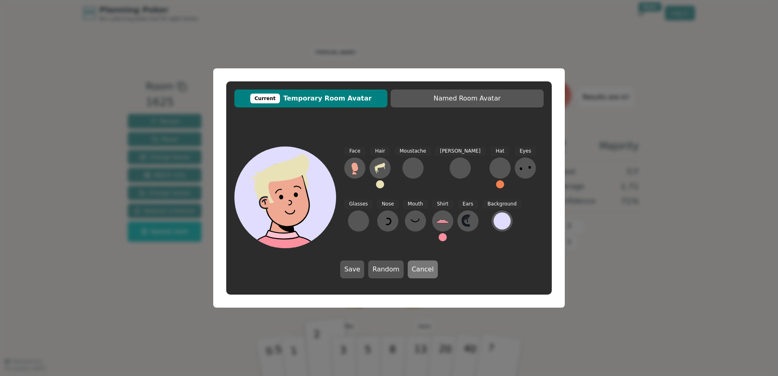
click at [412, 270] on button "Cancel" at bounding box center [422, 269] width 30 height 18
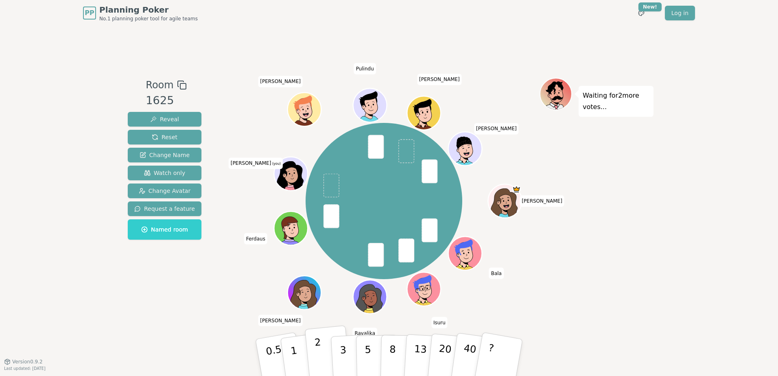
click at [329, 346] on button "2" at bounding box center [328, 357] width 46 height 65
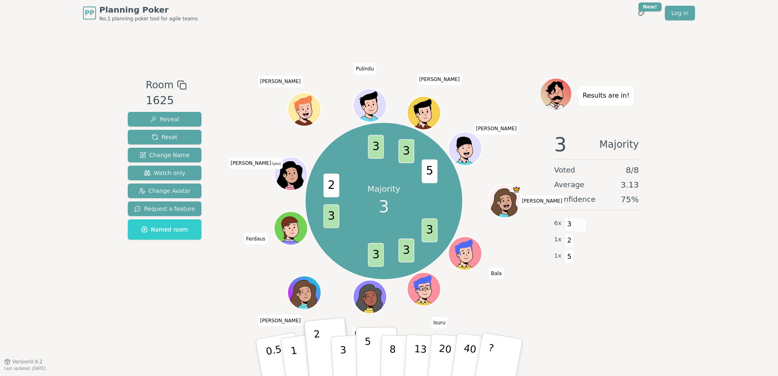
click at [369, 348] on p "5" at bounding box center [367, 358] width 7 height 44
